Goal: Find specific page/section: Find specific page/section

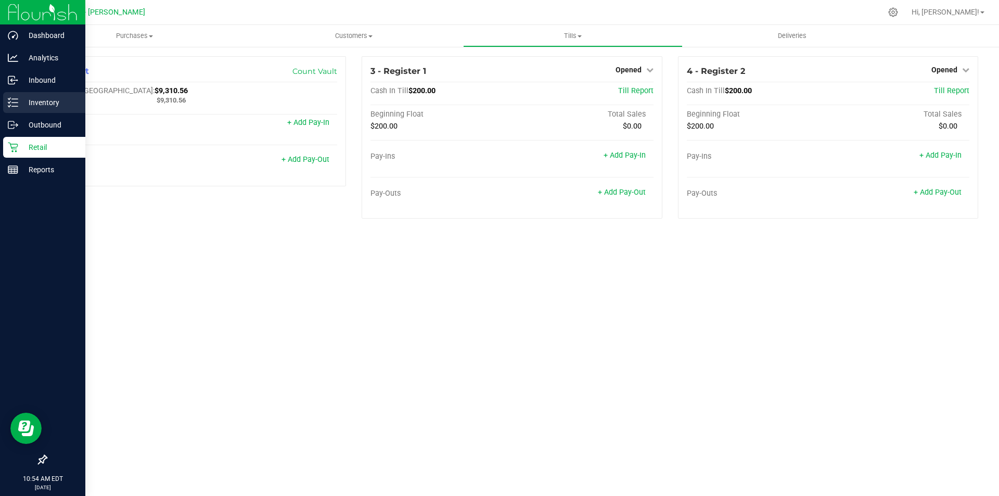
click at [35, 98] on p "Inventory" at bounding box center [49, 102] width 62 height 12
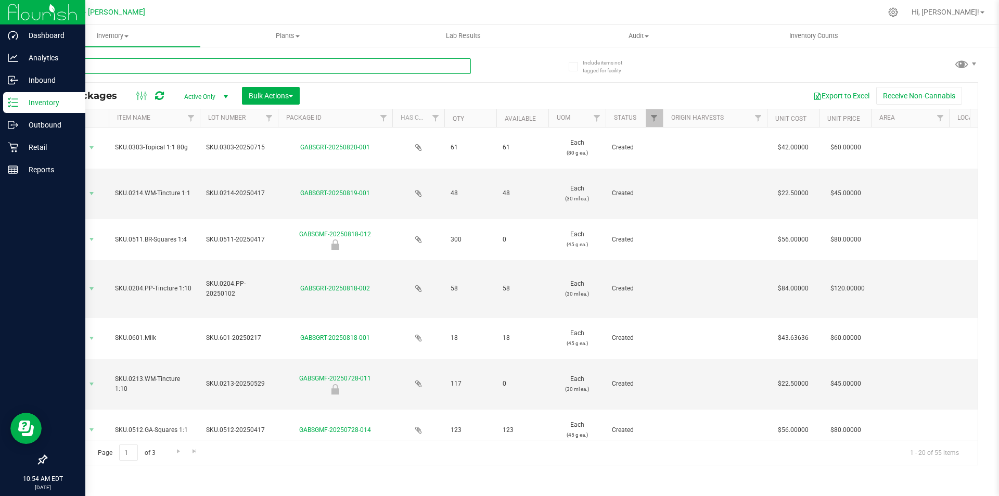
click at [128, 67] on input "text" at bounding box center [258, 66] width 425 height 16
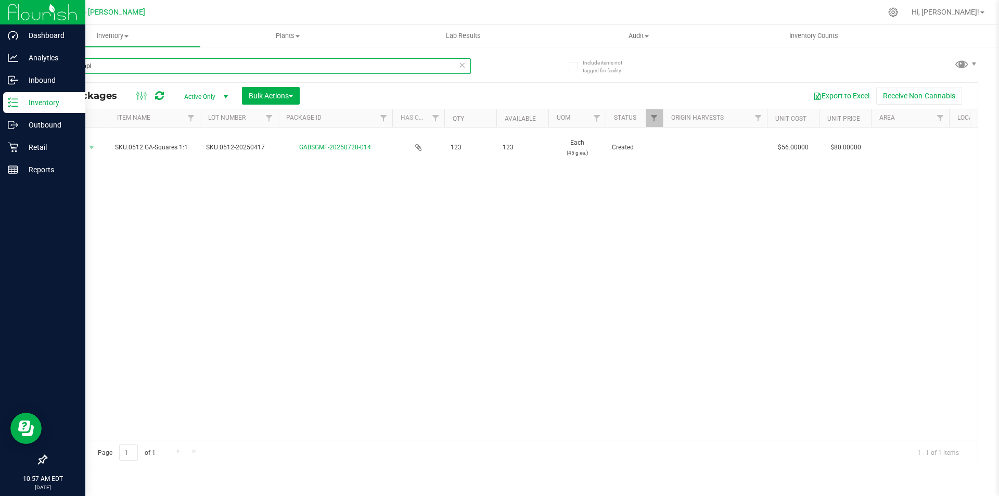
type input "green appl"
